Goal: Information Seeking & Learning: Find specific fact

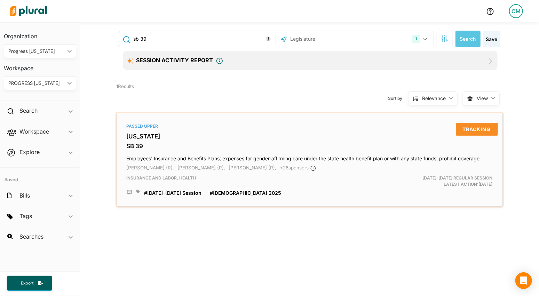
click at [231, 150] on div "Passed Upper [US_STATE] SB 39 Employees' Insurance and Benefits Plans; expenses…" at bounding box center [310, 160] width 380 height 88
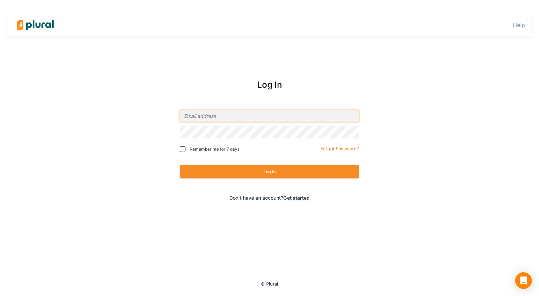
type input "[EMAIL_ADDRESS][DOMAIN_NAME]"
click at [269, 171] on button "Log In" at bounding box center [269, 172] width 179 height 14
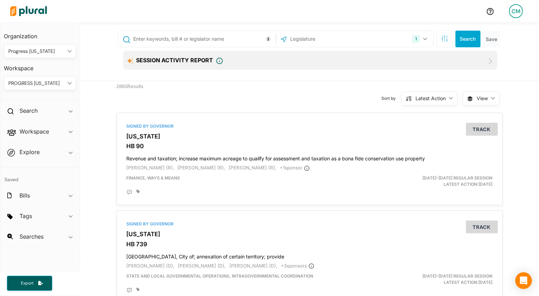
click at [210, 40] on input "text" at bounding box center [203, 38] width 141 height 13
type input "sb 39"
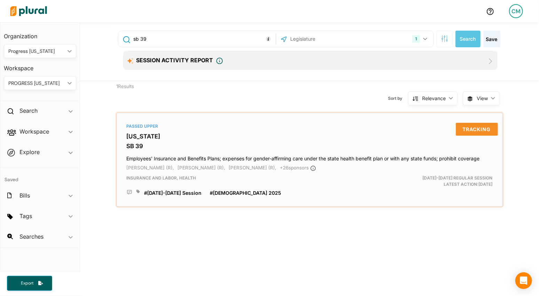
click at [219, 146] on h3 "SB 39" at bounding box center [310, 146] width 366 height 7
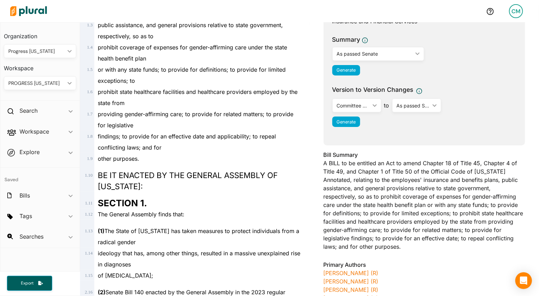
scroll to position [145, 0]
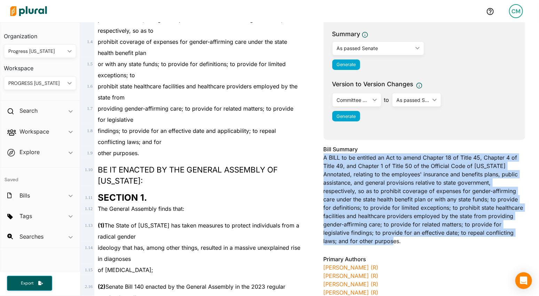
drag, startPoint x: 442, startPoint y: 242, endPoint x: 321, endPoint y: 155, distance: 148.7
click at [321, 155] on div "[US_STATE] - [DATE]-[DATE] REGULAR SESSION SB 39 Bill Details Bill Title Employ…" at bounding box center [424, 243] width 229 height 677
copy div "A BILL to be entitled an Act to amend Chapter 18 of Title 45, Chapter 4 of Titl…"
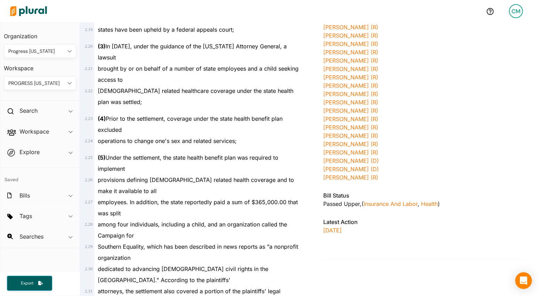
scroll to position [457, 0]
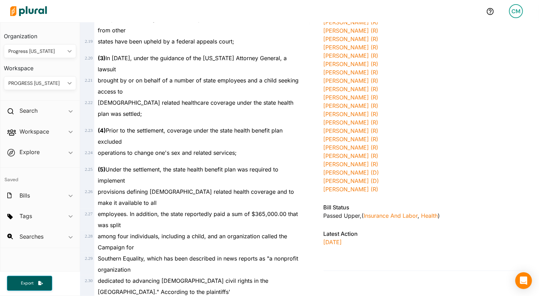
click at [384, 193] on div "[PERSON_NAME] (R)" at bounding box center [423, 189] width 201 height 8
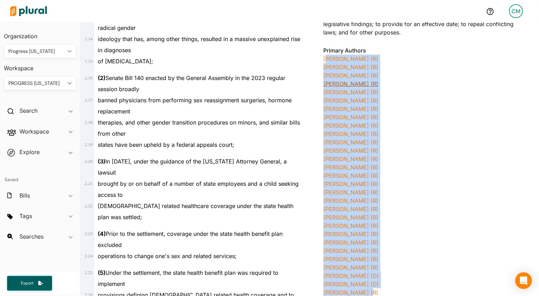
scroll to position [348, 0]
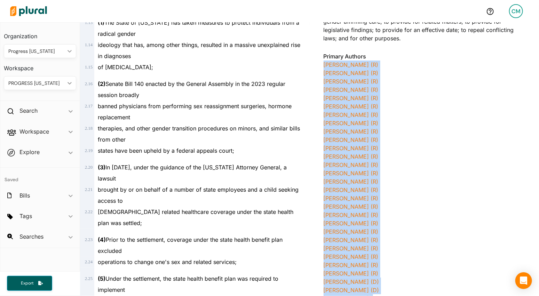
drag, startPoint x: 379, startPoint y: 206, endPoint x: 319, endPoint y: 67, distance: 151.2
click at [319, 67] on div "[US_STATE] - [DATE]-[DATE] REGULAR SESSION SB 39 Bill Details Bill Title Employ…" at bounding box center [424, 41] width 229 height 677
copy div "[PERSON_NAME] (R) [PERSON_NAME] (R) [PERSON_NAME] (R) [PERSON_NAME] (R) [PERSON…"
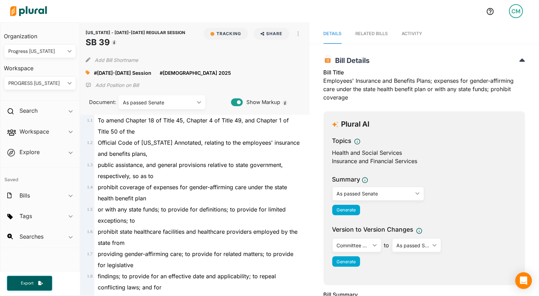
scroll to position [0, 0]
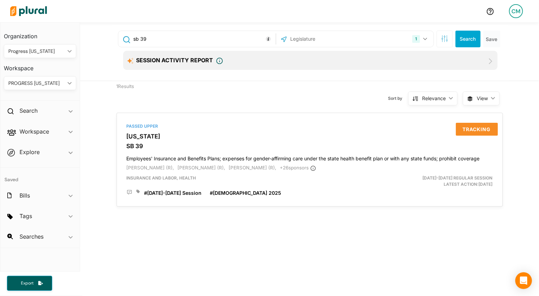
click at [164, 43] on input "sb 39" at bounding box center [203, 38] width 141 height 13
type input "sb 42"
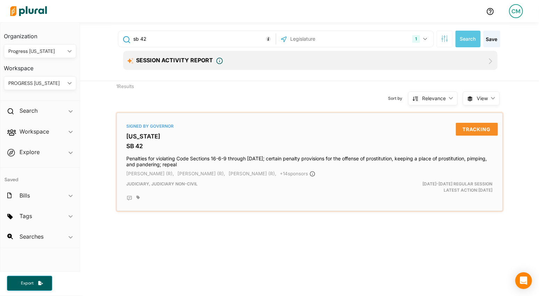
click at [203, 142] on div "Signed by Governor [US_STATE] SB 42 Penalties for violating Code Sections 16-6-…" at bounding box center [310, 162] width 380 height 92
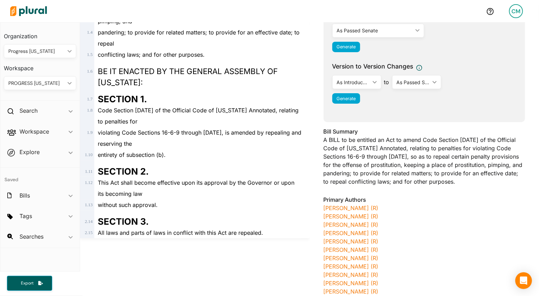
scroll to position [156, 0]
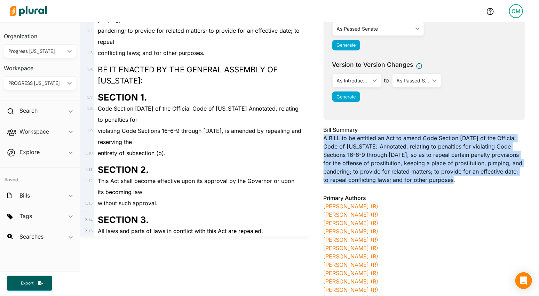
drag, startPoint x: 511, startPoint y: 184, endPoint x: 320, endPoint y: 137, distance: 196.6
click at [320, 137] on div "[US_STATE] - [DATE]-[DATE] REGULAR SESSION SB 42 Bill Details Bill Title Penalt…" at bounding box center [424, 157] width 229 height 527
copy div "A BILL to be entitled an Act to amend Code Section [DATE] of the Official Code …"
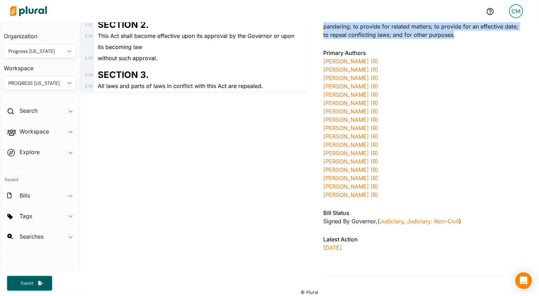
scroll to position [302, 0]
drag, startPoint x: 397, startPoint y: 201, endPoint x: 320, endPoint y: 61, distance: 159.8
click at [320, 61] on div "[US_STATE] - [DATE]-[DATE] REGULAR SESSION SB 42 Bill Details Bill Title Penalt…" at bounding box center [424, 12] width 229 height 527
copy div "[PERSON_NAME] (R) [PERSON_NAME] (R) [PERSON_NAME] (R) [PERSON_NAME] (R) [PERSON…"
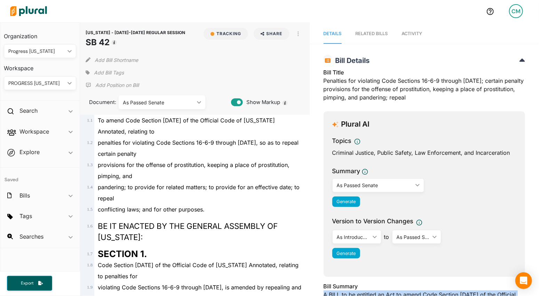
scroll to position [0, 0]
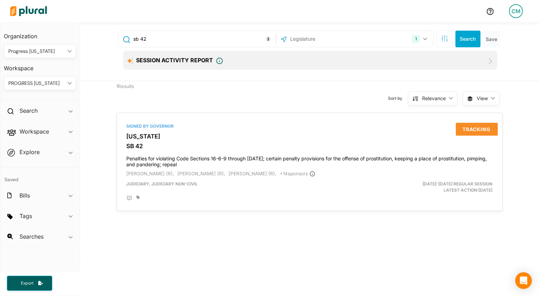
click at [162, 40] on input "sb 42" at bounding box center [203, 38] width 141 height 13
type input "sb 61"
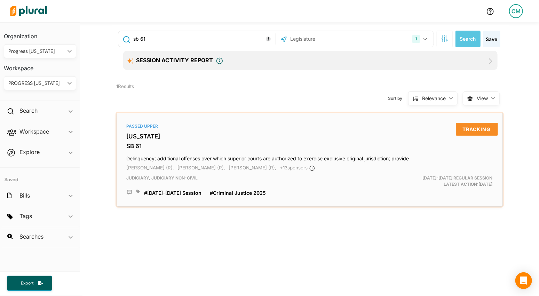
click at [183, 136] on h3 "[US_STATE]" at bounding box center [310, 136] width 366 height 7
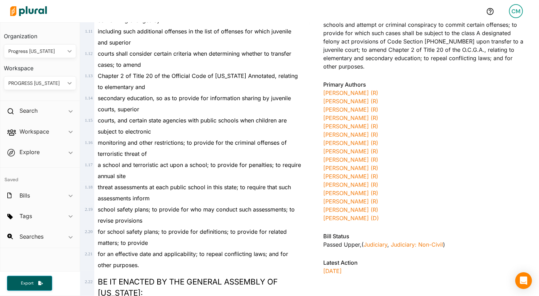
scroll to position [313, 0]
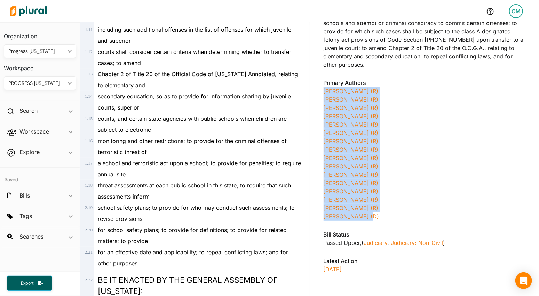
drag, startPoint x: 379, startPoint y: 226, endPoint x: 323, endPoint y: 96, distance: 142.4
click at [323, 96] on div "[US_STATE] - [DATE]-[DATE] REGULAR SESSION SB 61 Bill Details Bill Title Delinq…" at bounding box center [424, 17] width 229 height 561
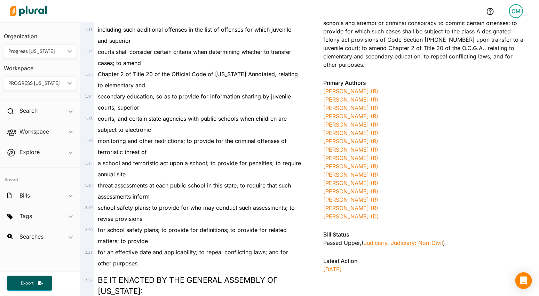
click at [409, 225] on div "Primary Authors [PERSON_NAME] (R) [PERSON_NAME] (R) [PERSON_NAME] (R) [PERSON_N…" at bounding box center [423, 152] width 201 height 146
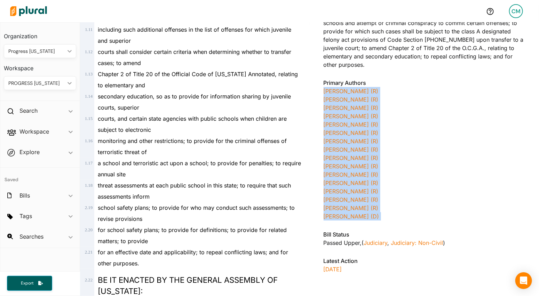
drag, startPoint x: 408, startPoint y: 230, endPoint x: 322, endPoint y: 93, distance: 162.1
click at [322, 93] on div "[US_STATE] - [DATE]-[DATE] REGULAR SESSION SB 61 Bill Details Bill Title Delinq…" at bounding box center [424, 17] width 229 height 561
copy div "[PERSON_NAME] (R) [PERSON_NAME] (R) [PERSON_NAME] (R) [PERSON_NAME] (R) [PERSON…"
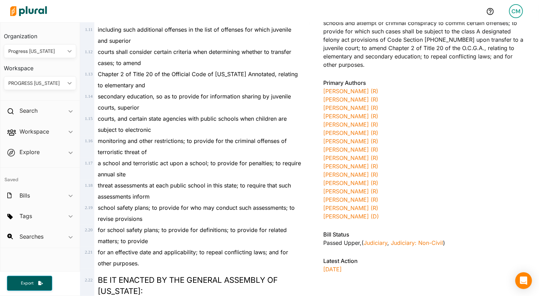
click at [435, 66] on div "Bill Summary A BILL to be entitled an Act to amend Article 6 of Chapter 11 of T…" at bounding box center [423, 21] width 201 height 104
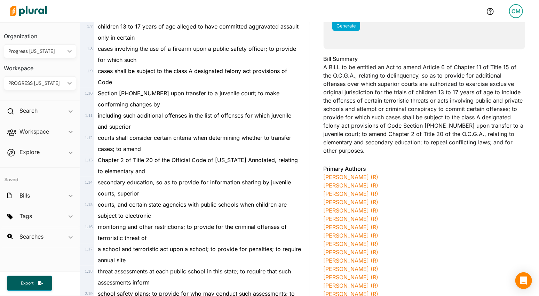
scroll to position [221, 0]
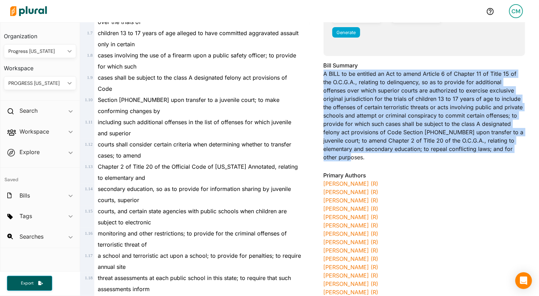
drag, startPoint x: 375, startPoint y: 160, endPoint x: 322, endPoint y: 74, distance: 101.3
click at [322, 74] on div "[US_STATE] - [DATE]-[DATE] REGULAR SESSION SB 61 Bill Details Bill Title Delinq…" at bounding box center [424, 110] width 229 height 561
copy div "A BILL to be entitled an Act to amend Article 6 of Chapter 11 of Title 15 of th…"
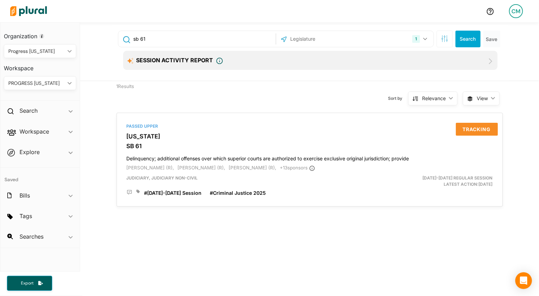
click at [154, 44] on input "sb 61" at bounding box center [203, 38] width 141 height 13
type input "sb 68"
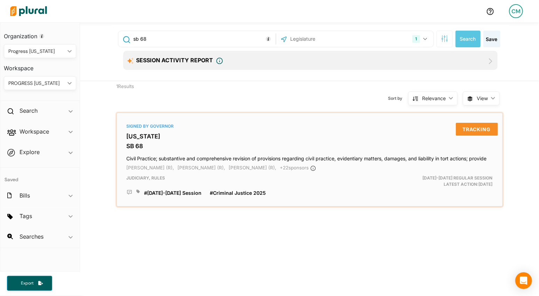
click at [182, 153] on h4 "Civil Practice; substantive and comprehensive revision of provisions regarding …" at bounding box center [310, 156] width 366 height 9
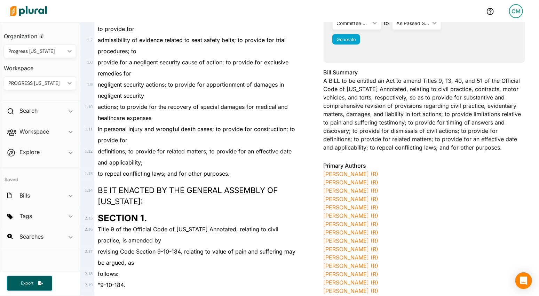
scroll to position [252, 0]
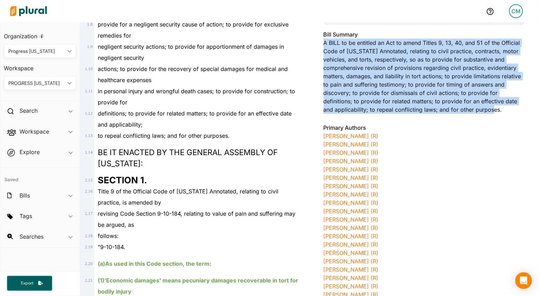
drag, startPoint x: 514, startPoint y: 114, endPoint x: 320, endPoint y: 43, distance: 206.1
click at [320, 43] on div "GEORGIA - 2025-2026 REGULAR SESSION SB 68 Bill Details Bill Title Civil Practic…" at bounding box center [424, 108] width 229 height 619
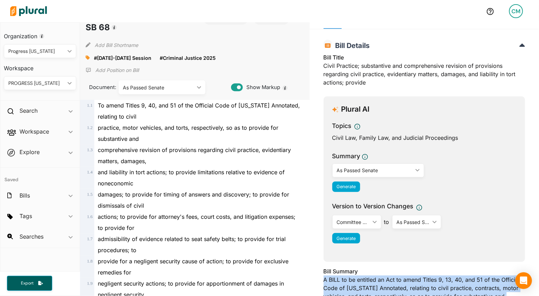
scroll to position [16, 0]
